Goal: Task Accomplishment & Management: Manage account settings

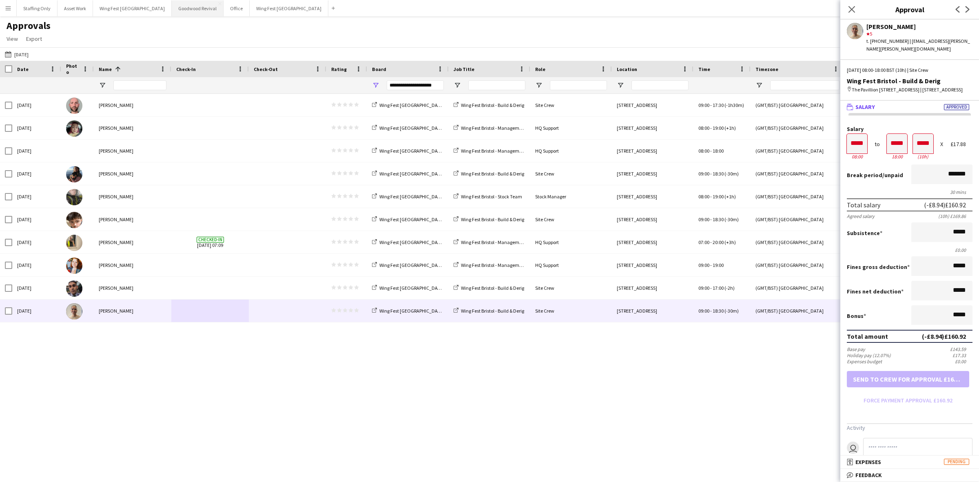
click at [172, 11] on button "Goodwood Revival Close" at bounding box center [198, 8] width 52 height 16
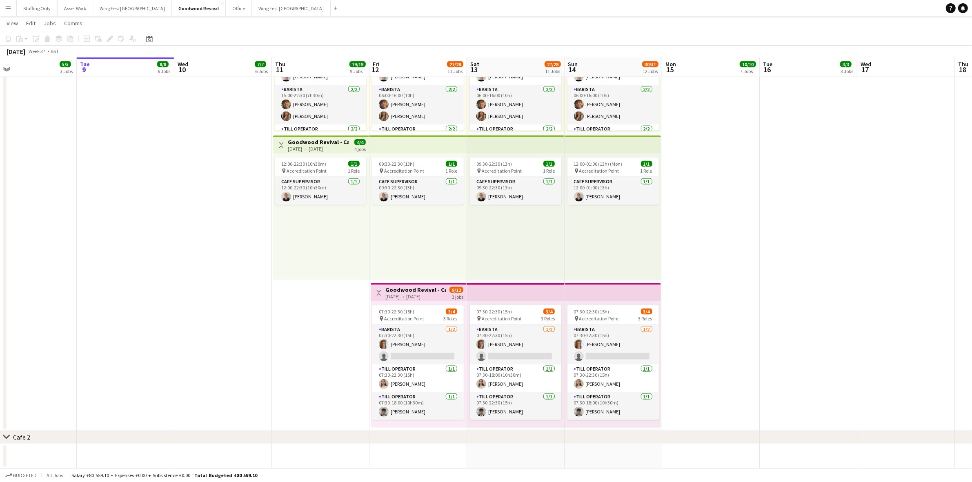
scroll to position [0, 318]
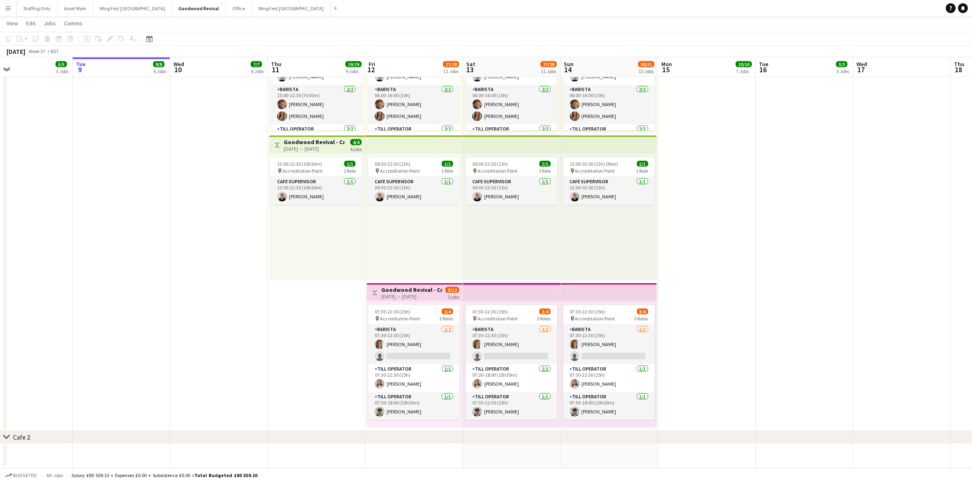
drag, startPoint x: 350, startPoint y: 263, endPoint x: 196, endPoint y: 266, distance: 153.9
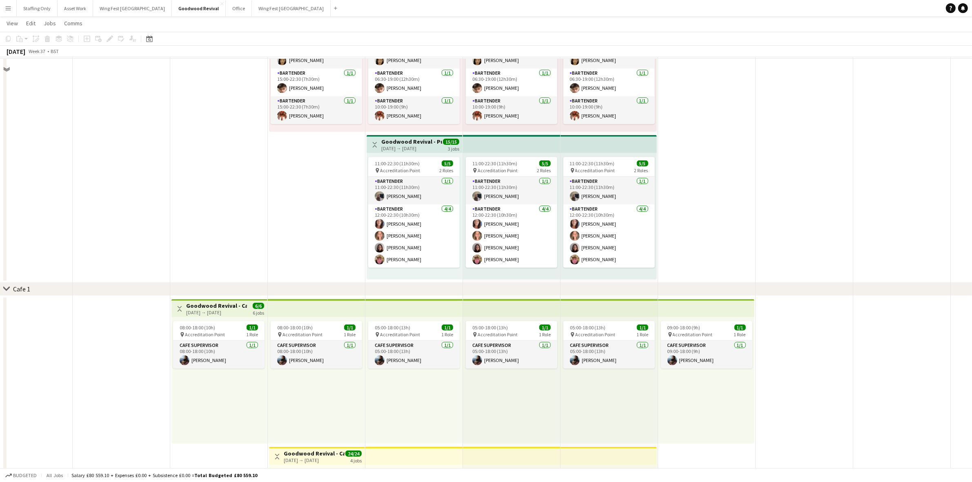
scroll to position [822, 0]
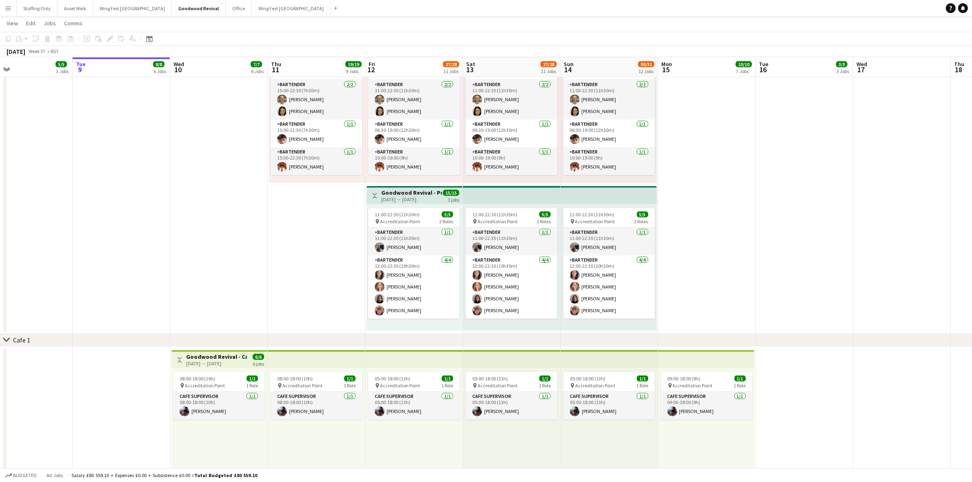
click at [477, 277] on app-user-avatar at bounding box center [477, 275] width 10 height 10
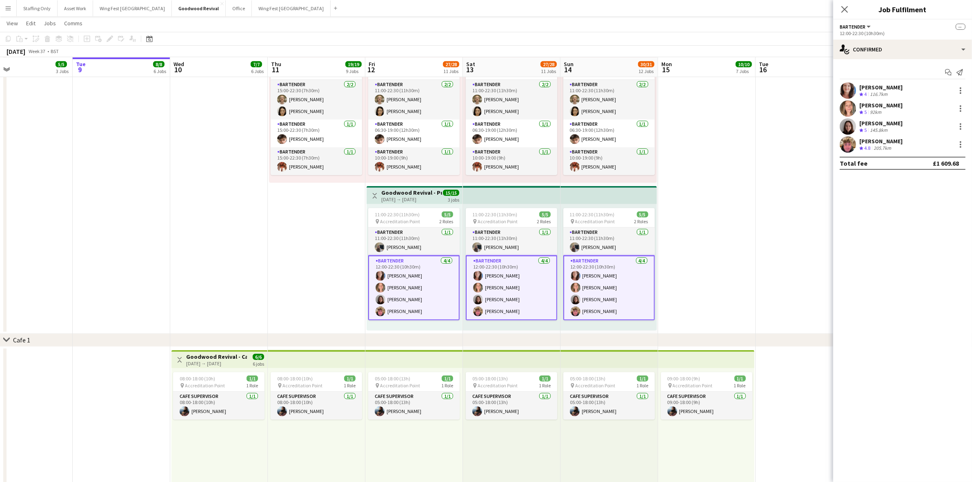
click at [851, 125] on app-user-avatar at bounding box center [848, 126] width 16 height 16
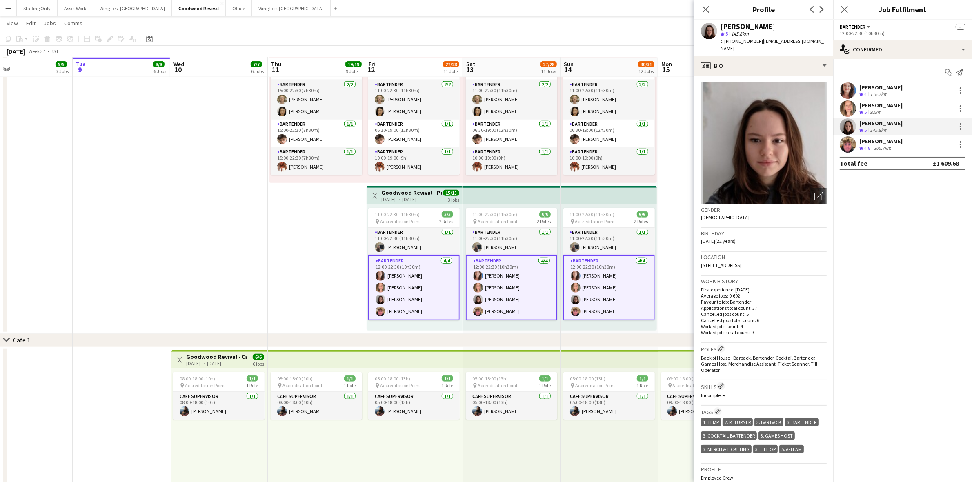
click at [846, 109] on app-user-avatar at bounding box center [848, 108] width 16 height 16
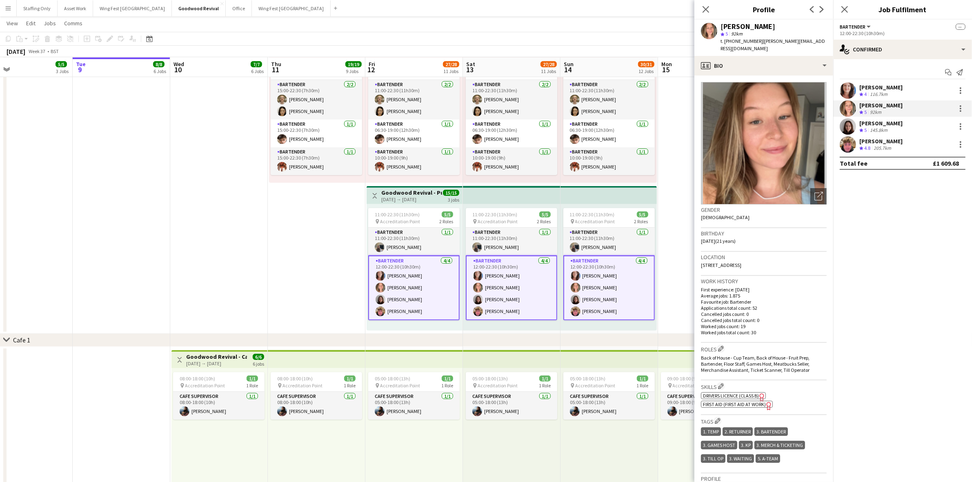
click at [848, 91] on app-user-avatar at bounding box center [848, 90] width 16 height 16
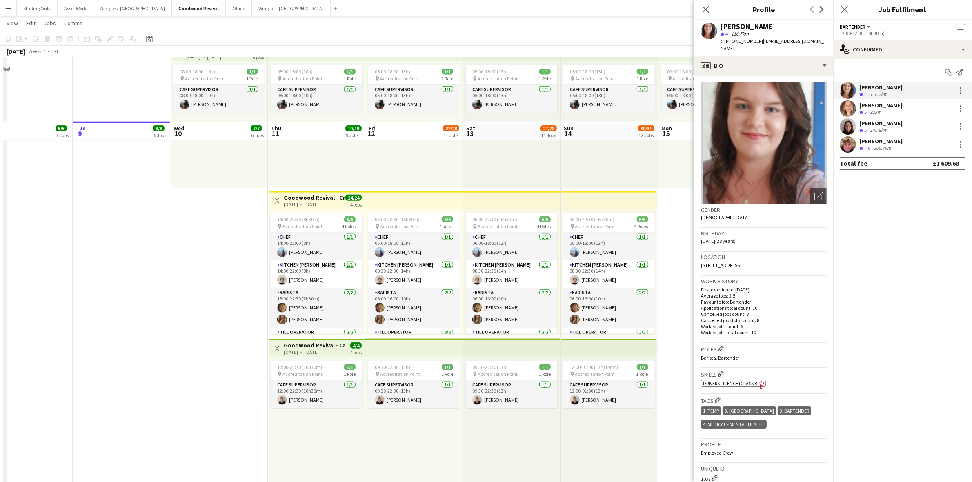
scroll to position [1128, 0]
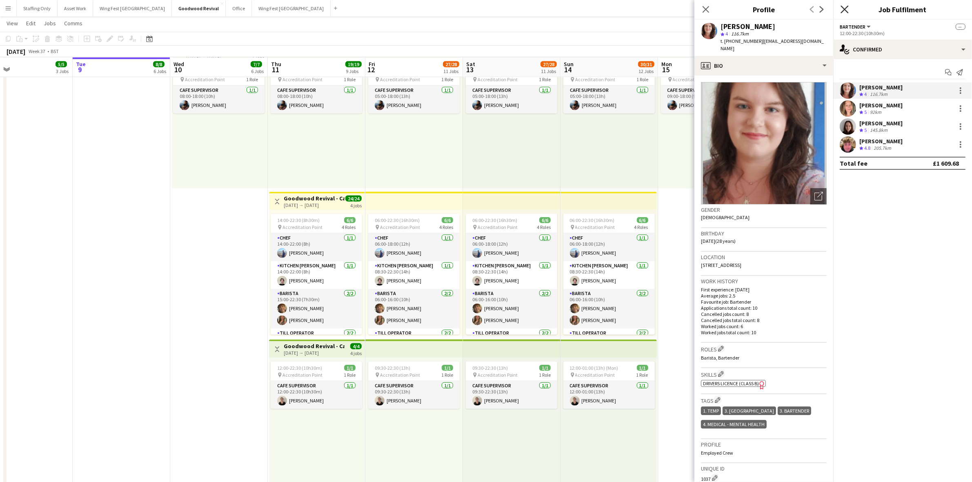
click at [846, 7] on icon at bounding box center [844, 9] width 8 height 8
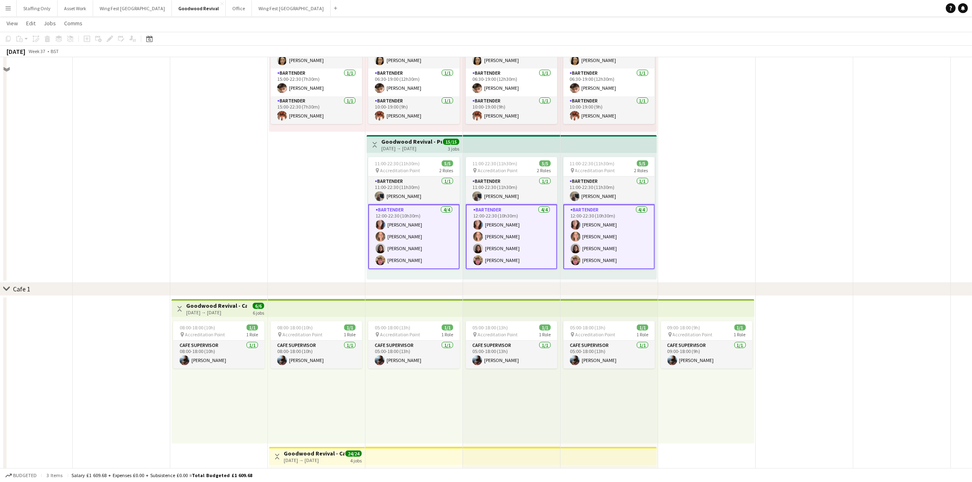
scroll to position [771, 0]
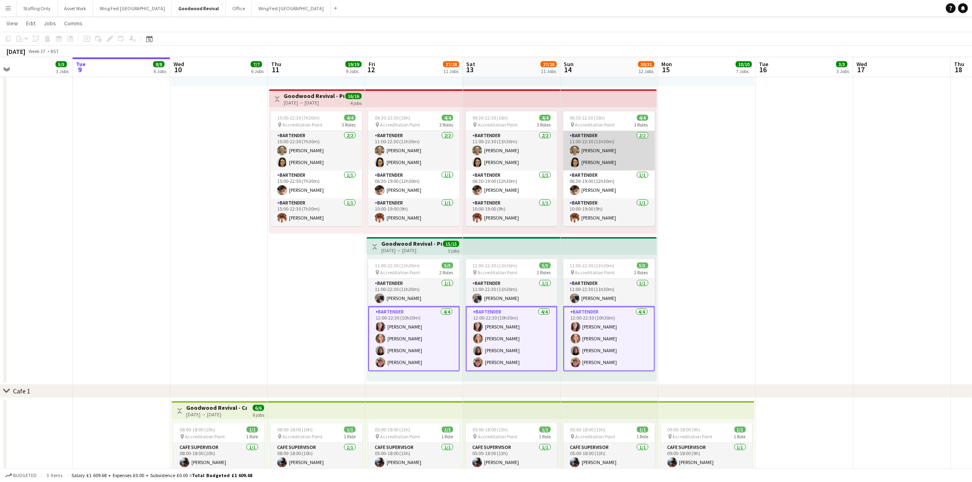
click at [605, 163] on app-card-role "Bartender [DATE] 11:00-22:30 (11h30m) [PERSON_NAME] [PERSON_NAME]" at bounding box center [608, 151] width 91 height 40
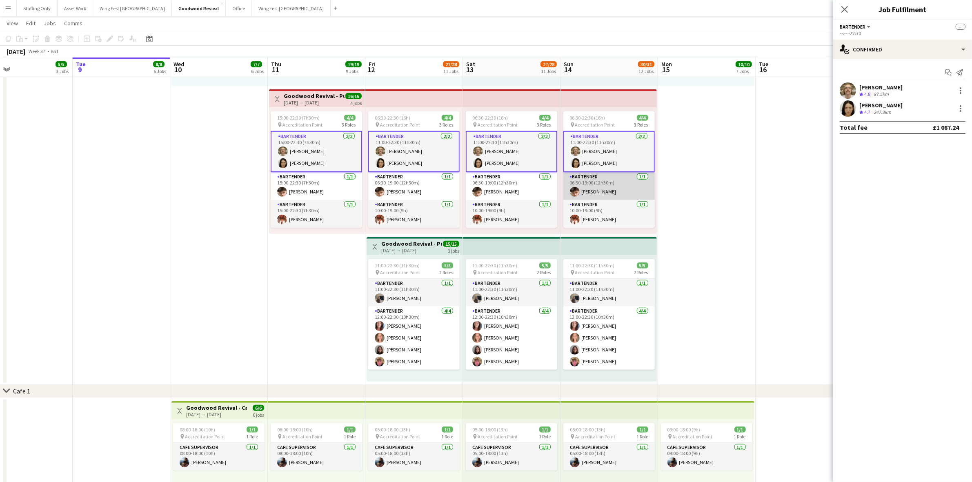
click at [588, 192] on app-card-role "Bartender [DATE] 06:30-19:00 (12h30m) [PERSON_NAME]" at bounding box center [608, 186] width 91 height 28
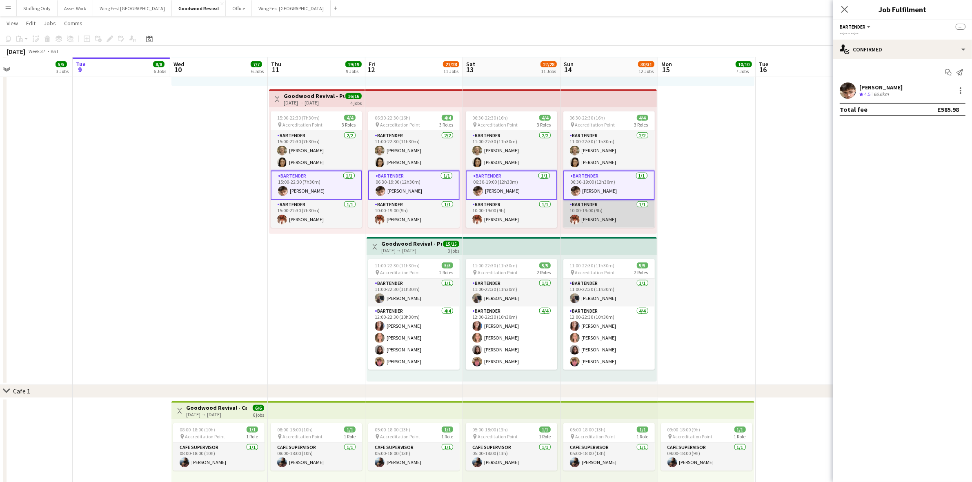
click at [589, 216] on app-card-role "Bartender [DATE] 10:00-19:00 (9h) [PERSON_NAME]" at bounding box center [608, 214] width 91 height 28
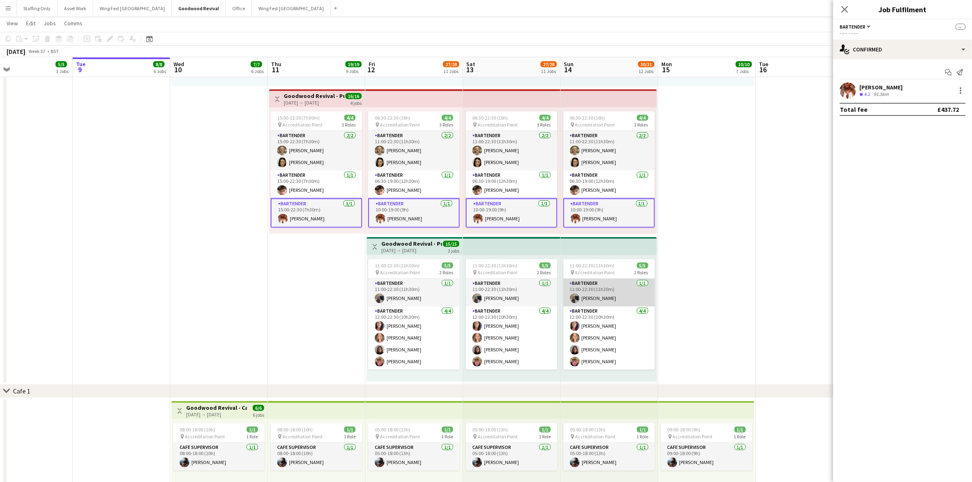
click at [602, 301] on app-card-role "Bartender [DATE] 11:00-22:30 (11h30m) [PERSON_NAME]" at bounding box center [608, 293] width 91 height 28
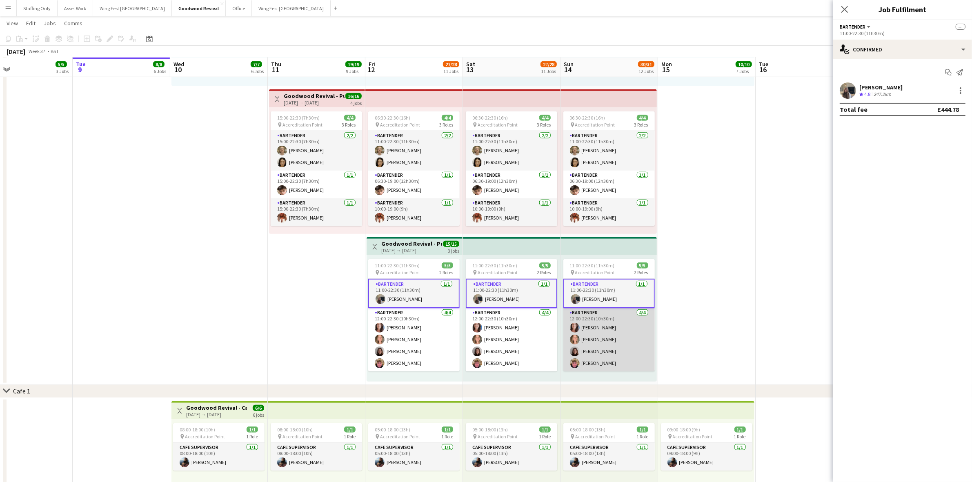
click at [603, 320] on app-card-role "Bartender [DATE] 12:00-22:30 (10h30m) [PERSON_NAME] [PERSON_NAME] [PERSON_NAME]…" at bounding box center [608, 339] width 91 height 63
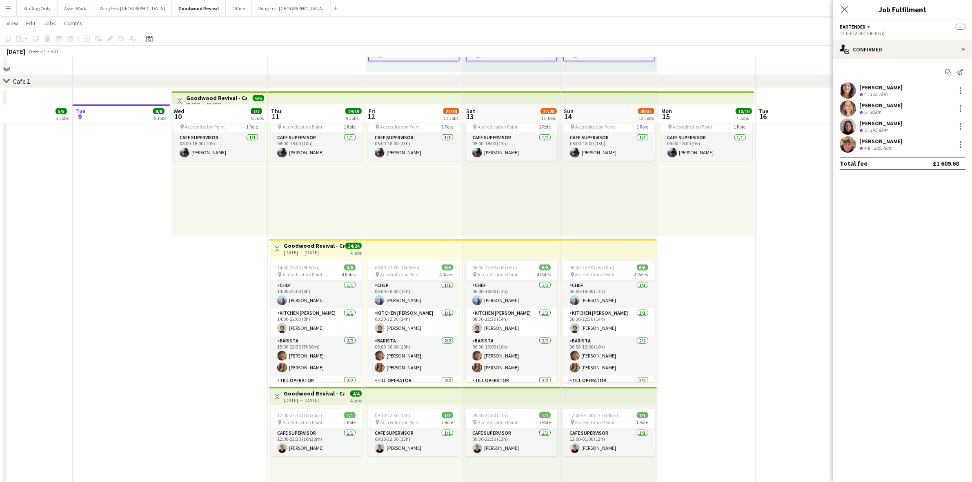
scroll to position [1128, 0]
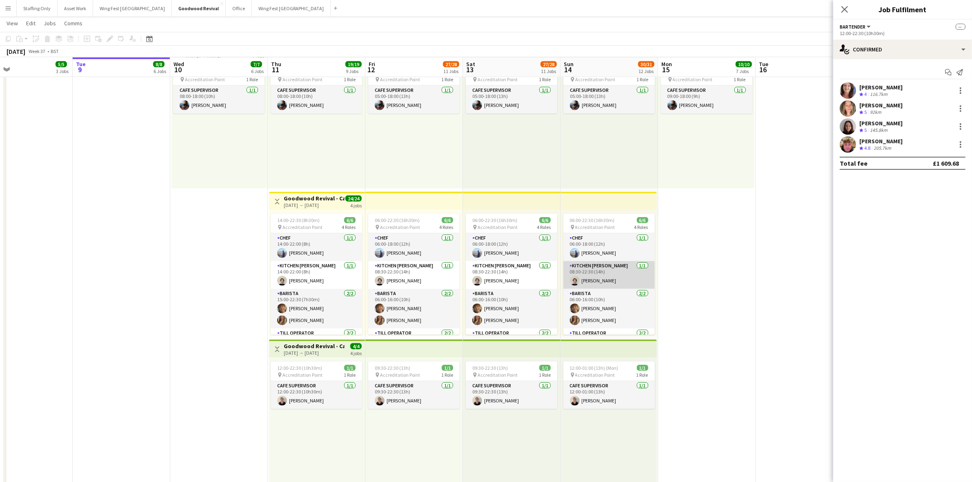
click at [598, 276] on app-card-role "Kitchen [PERSON_NAME] [DATE] 08:30-22:30 (14h) [PERSON_NAME]" at bounding box center [608, 275] width 91 height 28
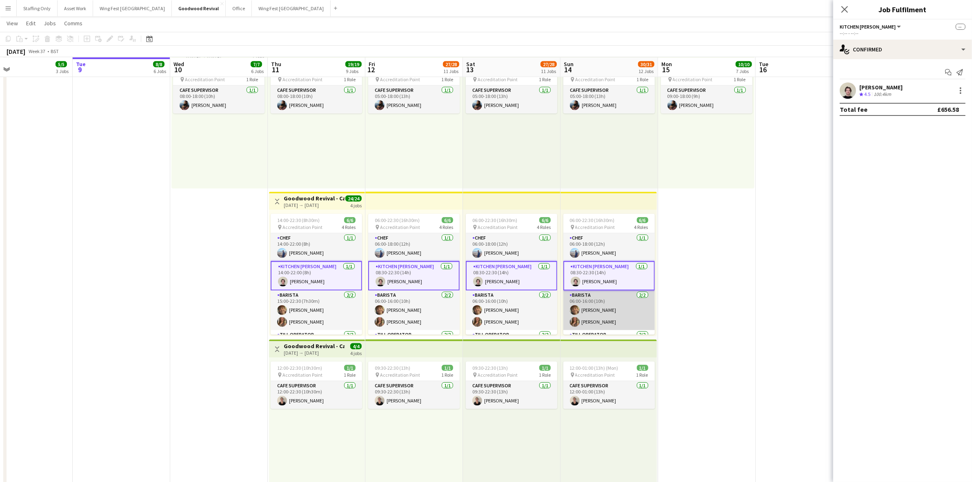
click at [595, 297] on app-card-role "Barista [DATE] 06:00-16:00 (10h) [PERSON_NAME] Madison [PERSON_NAME]" at bounding box center [608, 311] width 91 height 40
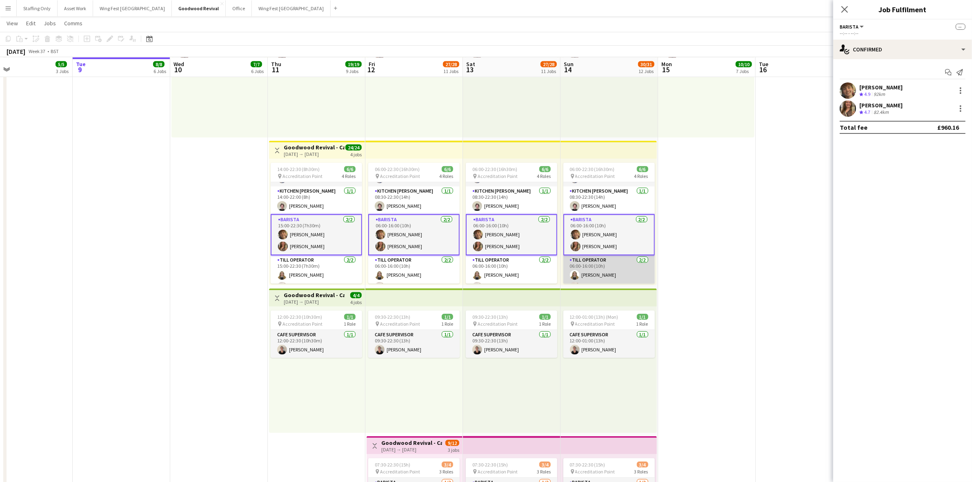
scroll to position [35, 0]
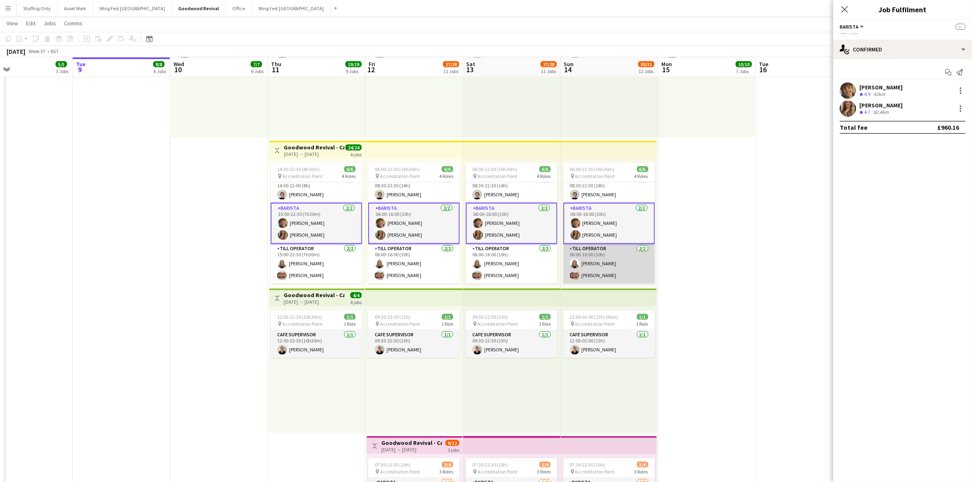
click at [596, 256] on app-card-role "Till Operator [DATE] 06:00-16:00 (10h) [PERSON_NAME] [PERSON_NAME]" at bounding box center [608, 264] width 91 height 40
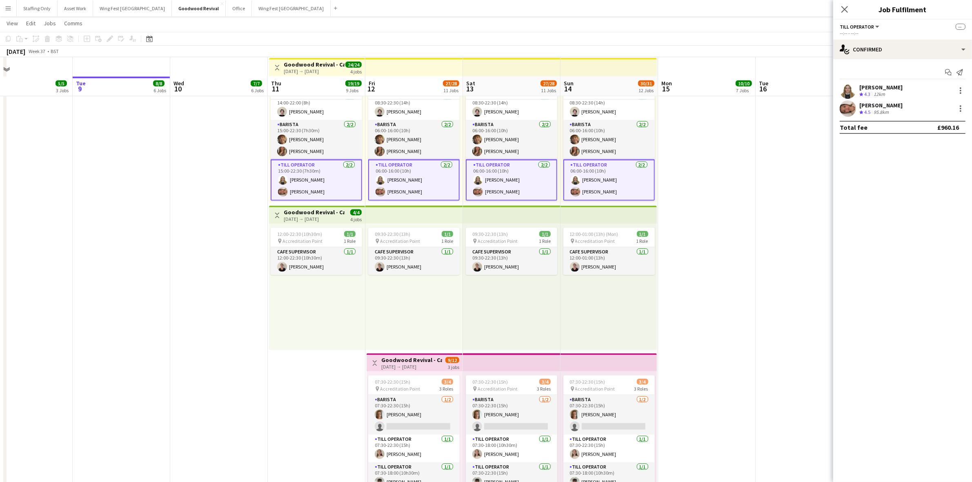
scroll to position [1281, 0]
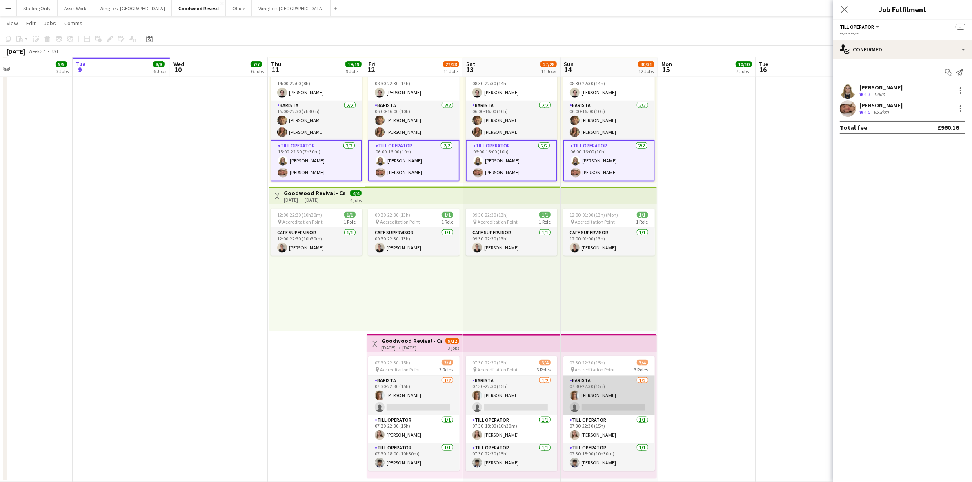
click at [603, 392] on app-card-role "Barista [DATE] 07:30-22:30 (15h) [PERSON_NAME] single-neutral-actions" at bounding box center [608, 396] width 91 height 40
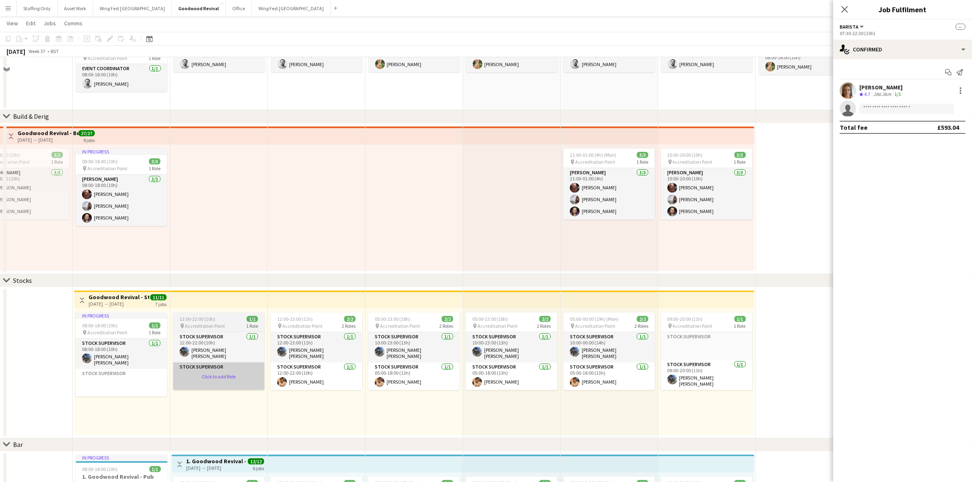
scroll to position [306, 0]
